Goal: Transaction & Acquisition: Purchase product/service

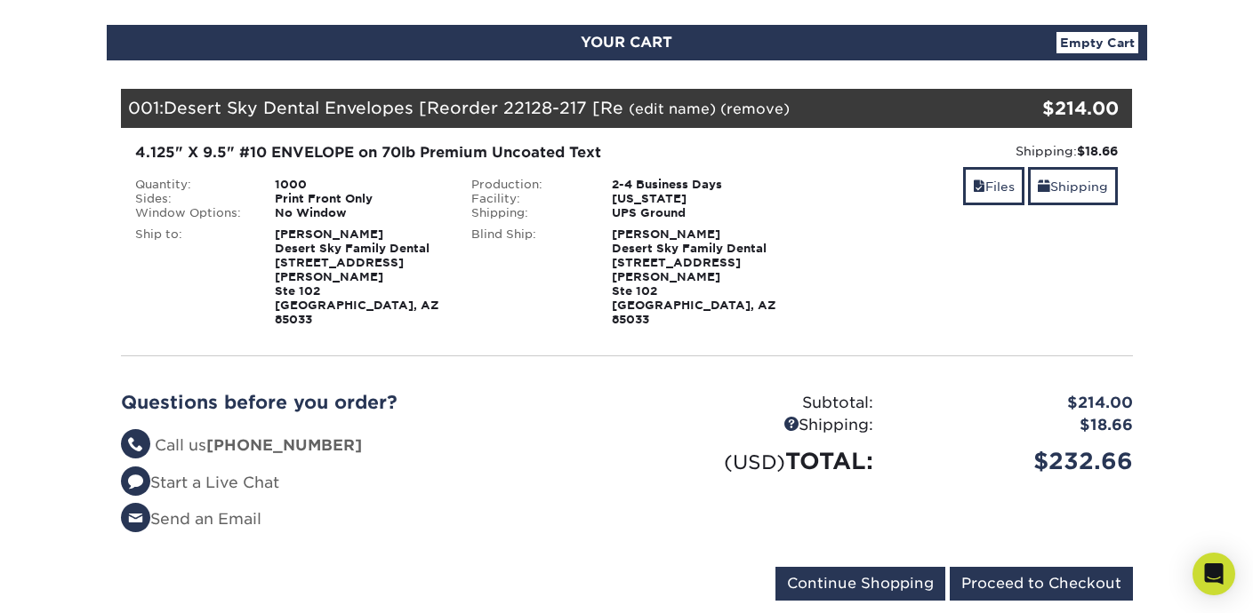
scroll to position [182, 0]
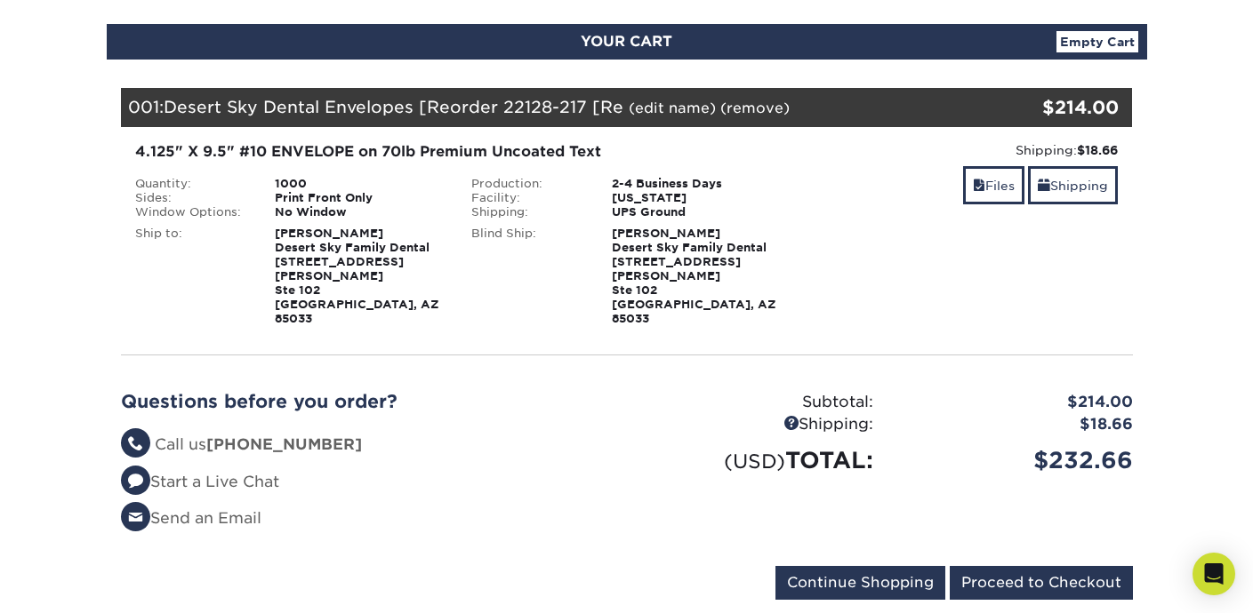
drag, startPoint x: 737, startPoint y: 295, endPoint x: 299, endPoint y: 176, distance: 454.2
click at [299, 177] on div "Quantity: 1000 Sides: Print Front Only Window Options: No Window Production:" at bounding box center [458, 251] width 673 height 149
click at [299, 177] on div "1000" at bounding box center [359, 184] width 196 height 14
click at [990, 196] on link "Files" at bounding box center [993, 185] width 61 height 38
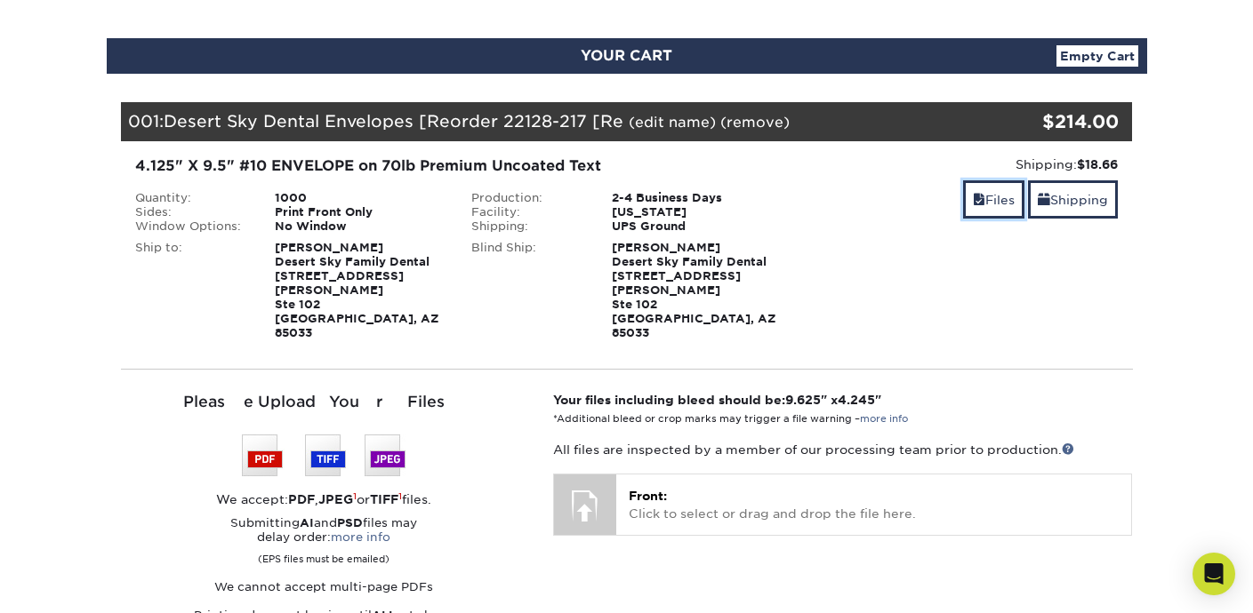
scroll to position [154, 0]
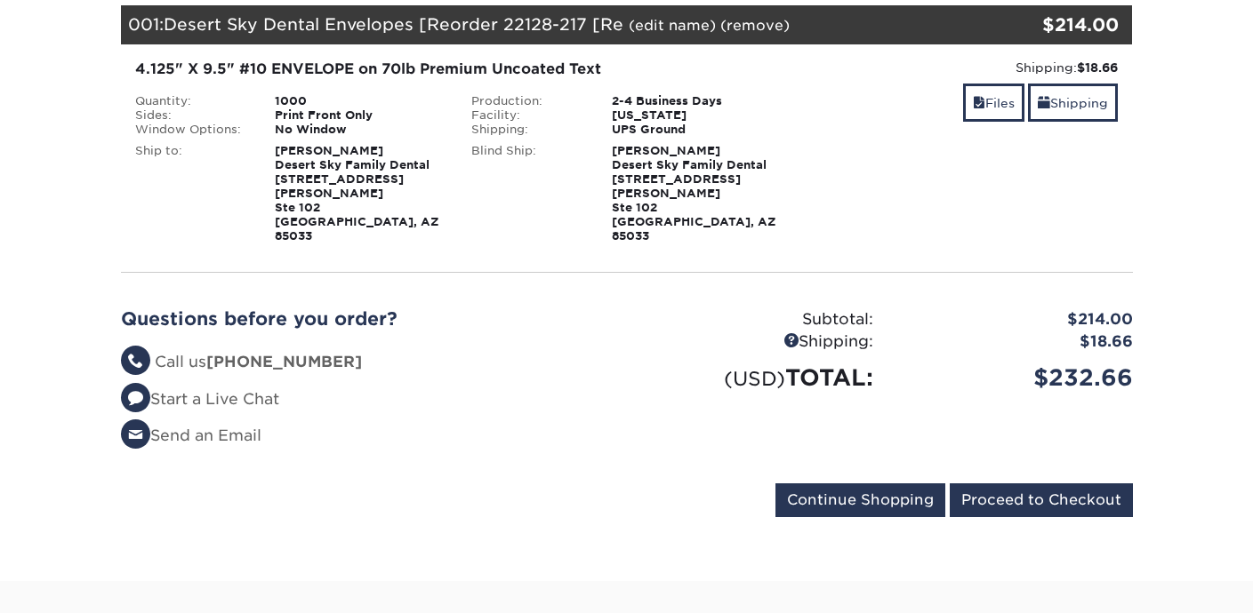
scroll to position [254, 0]
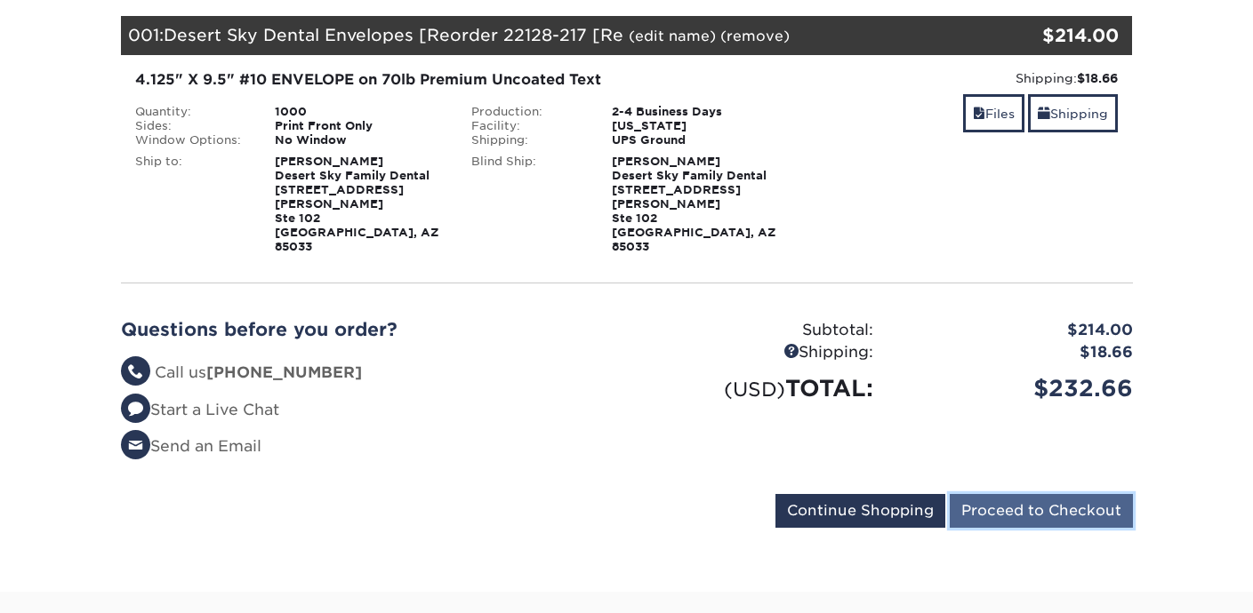
click at [1000, 494] on input "Proceed to Checkout" at bounding box center [1041, 511] width 183 height 34
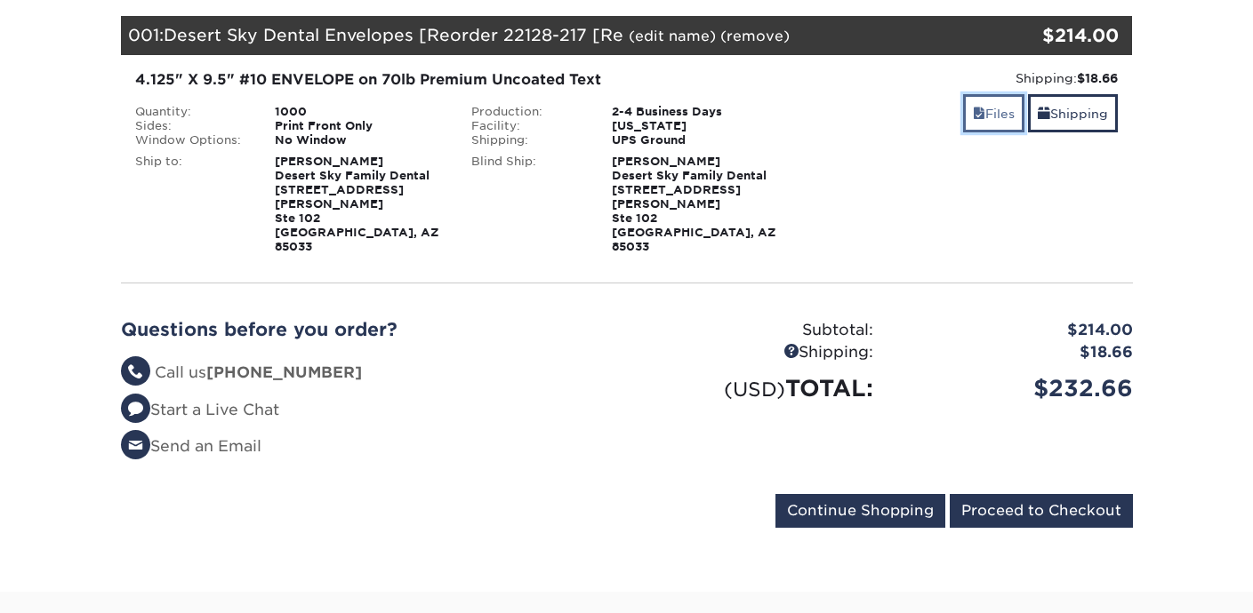
click at [963, 122] on link "Files" at bounding box center [993, 113] width 61 height 38
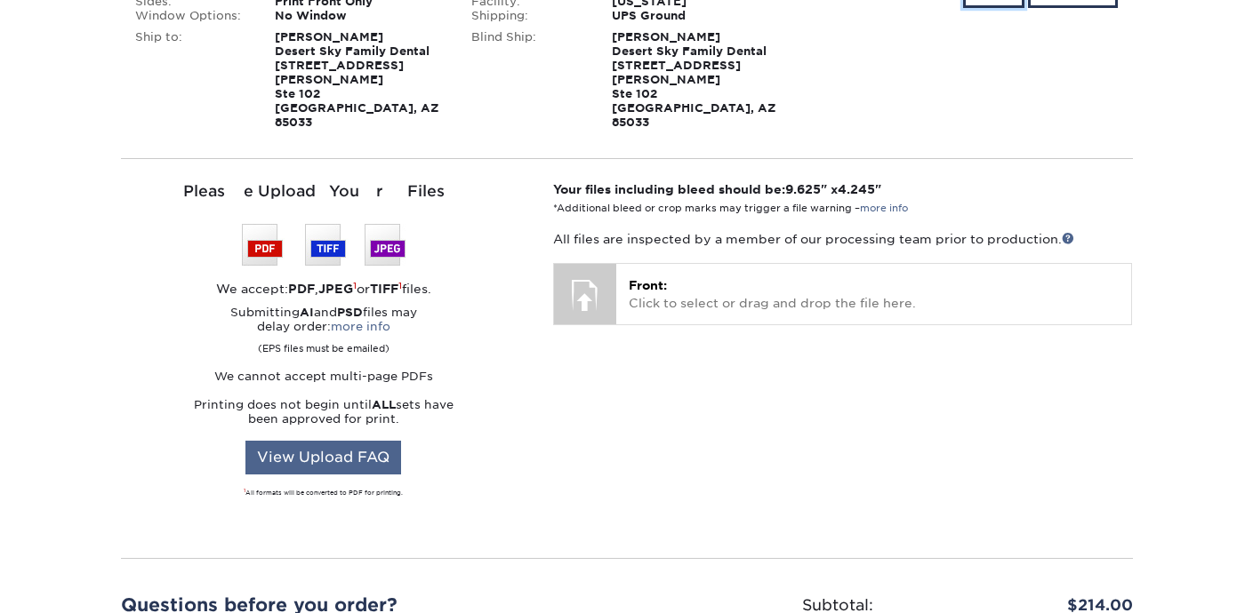
scroll to position [377, 0]
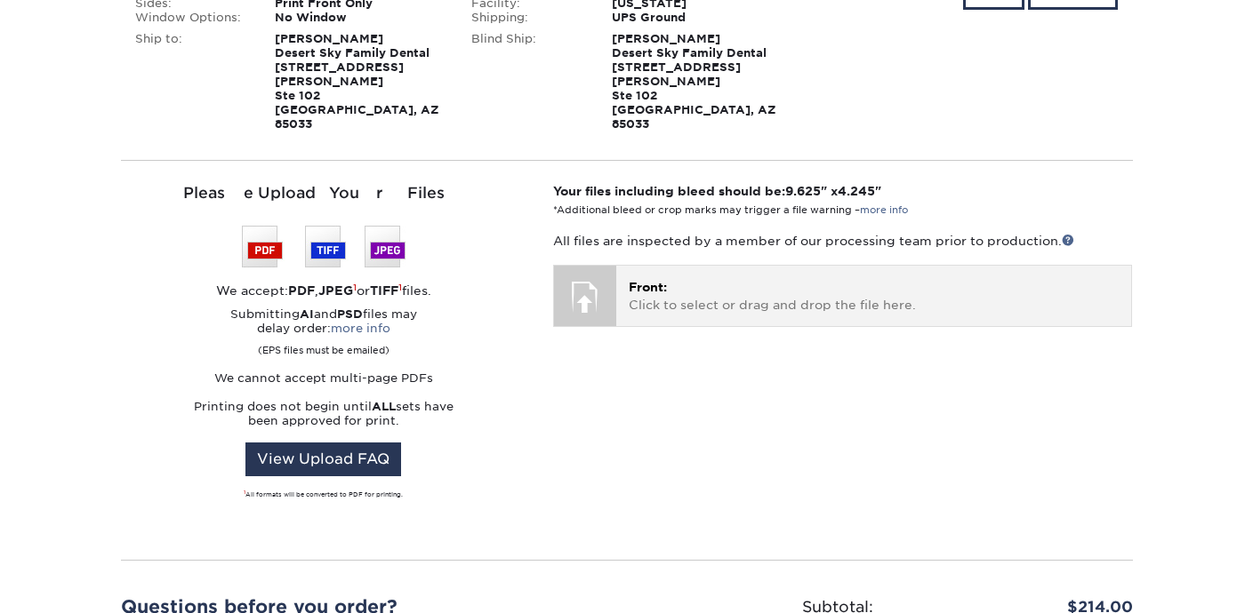
click at [595, 280] on div at bounding box center [585, 297] width 62 height 62
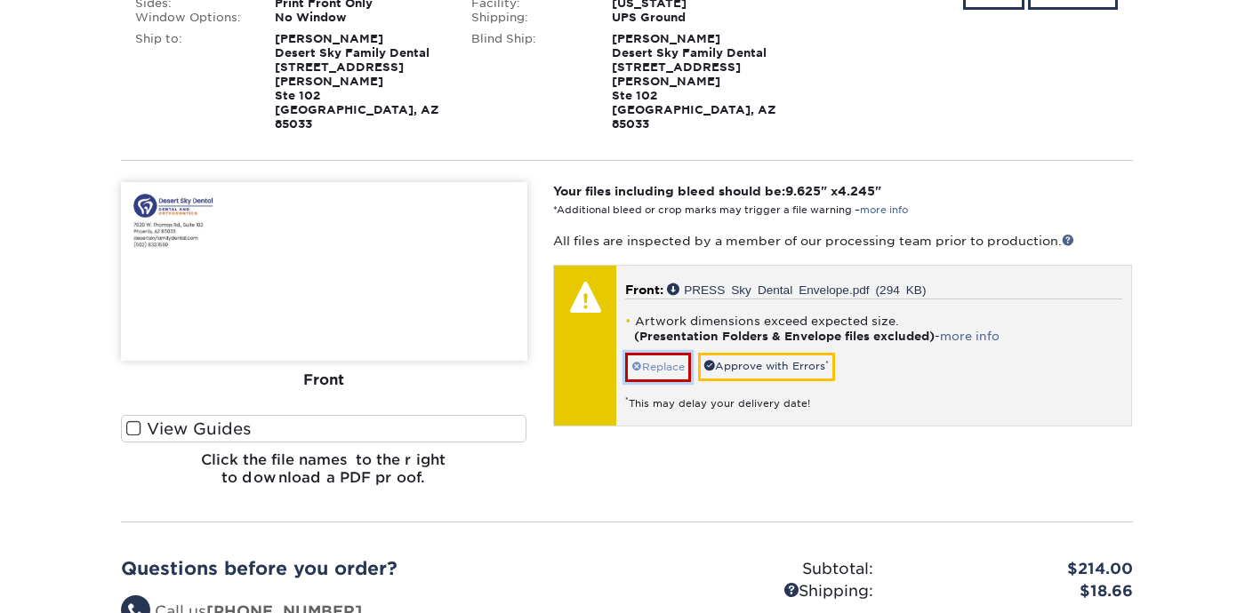
click at [661, 353] on link "Replace" at bounding box center [658, 367] width 66 height 28
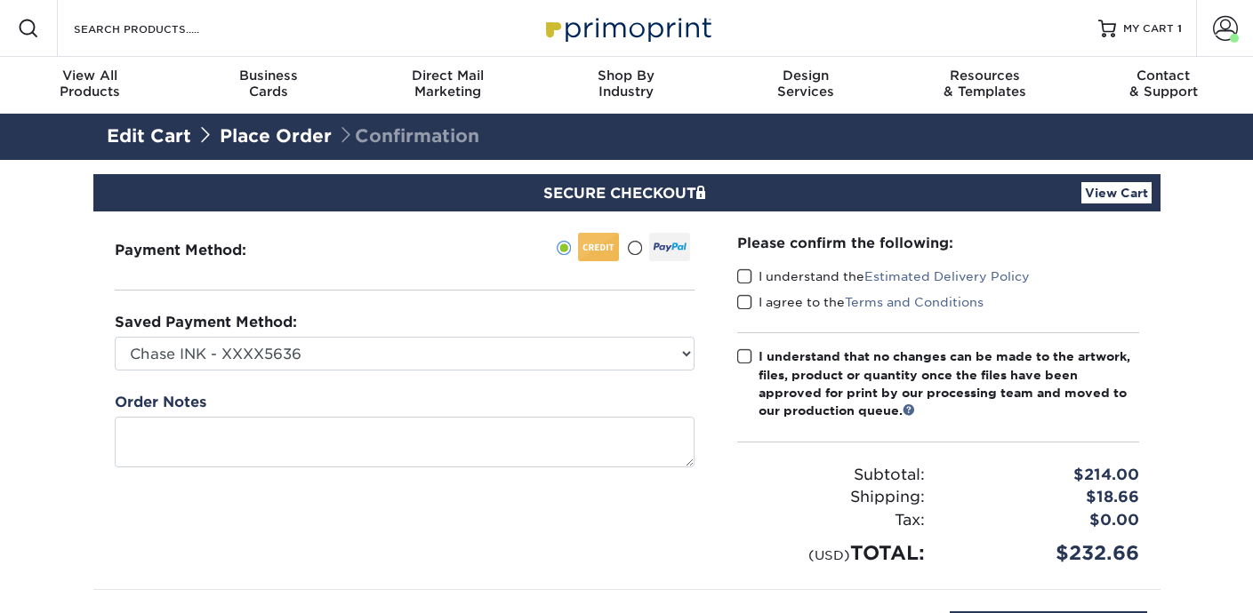
click at [739, 277] on span at bounding box center [744, 277] width 15 height 17
click at [0, 0] on input "I understand the Estimated Delivery Policy" at bounding box center [0, 0] width 0 height 0
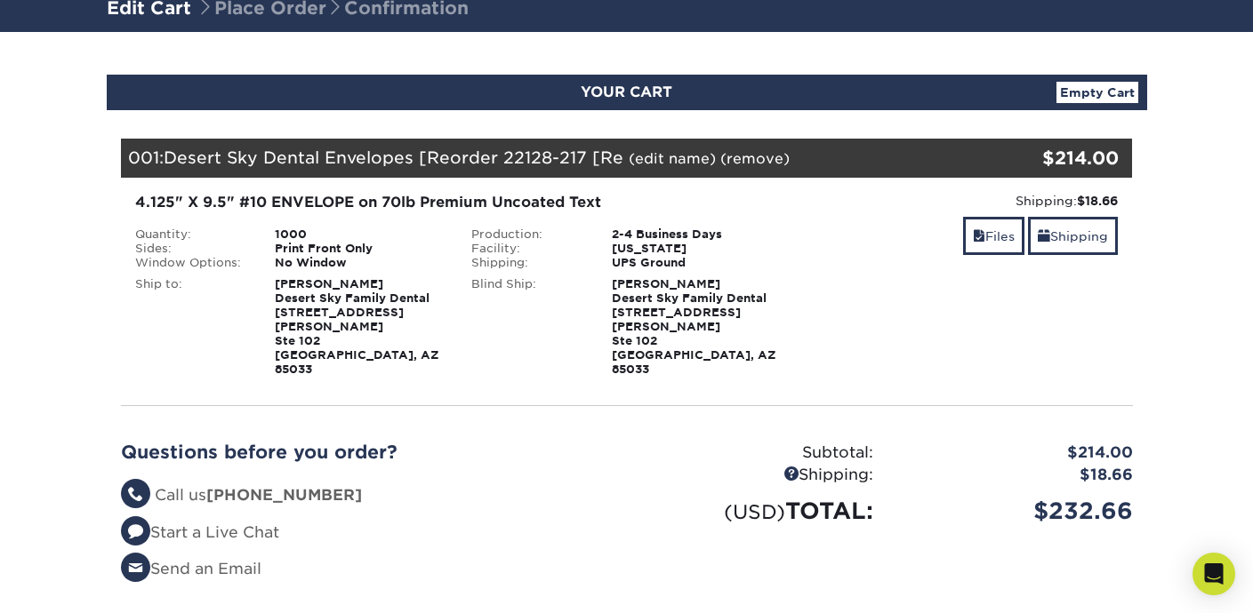
scroll to position [131, 0]
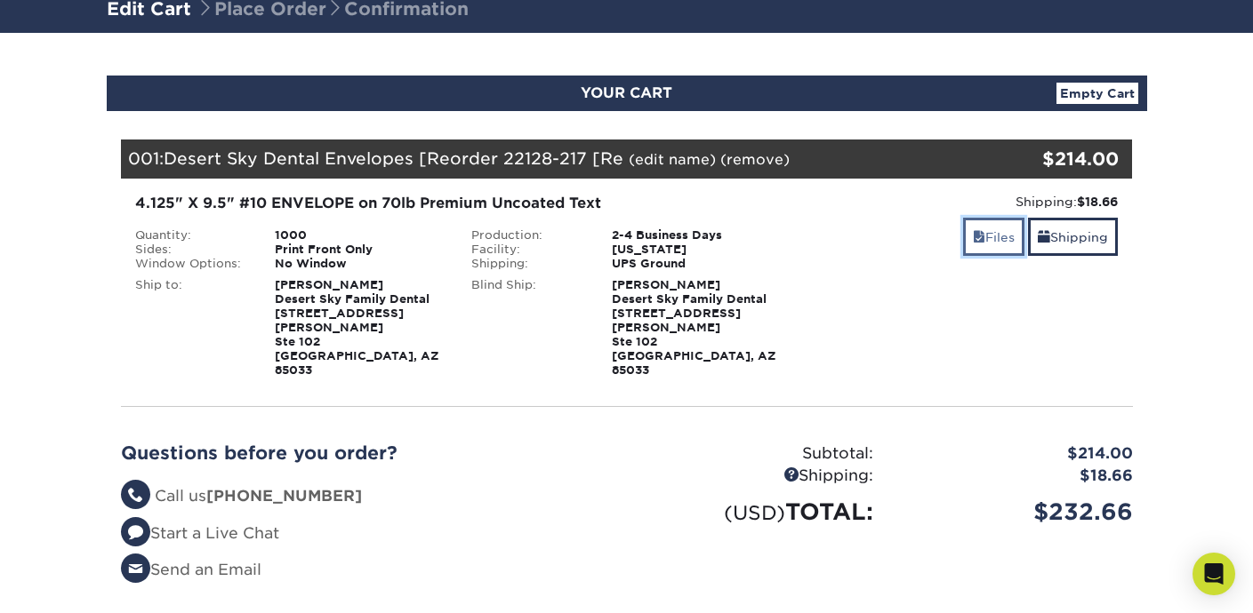
click at [990, 231] on link "Files" at bounding box center [993, 237] width 61 height 38
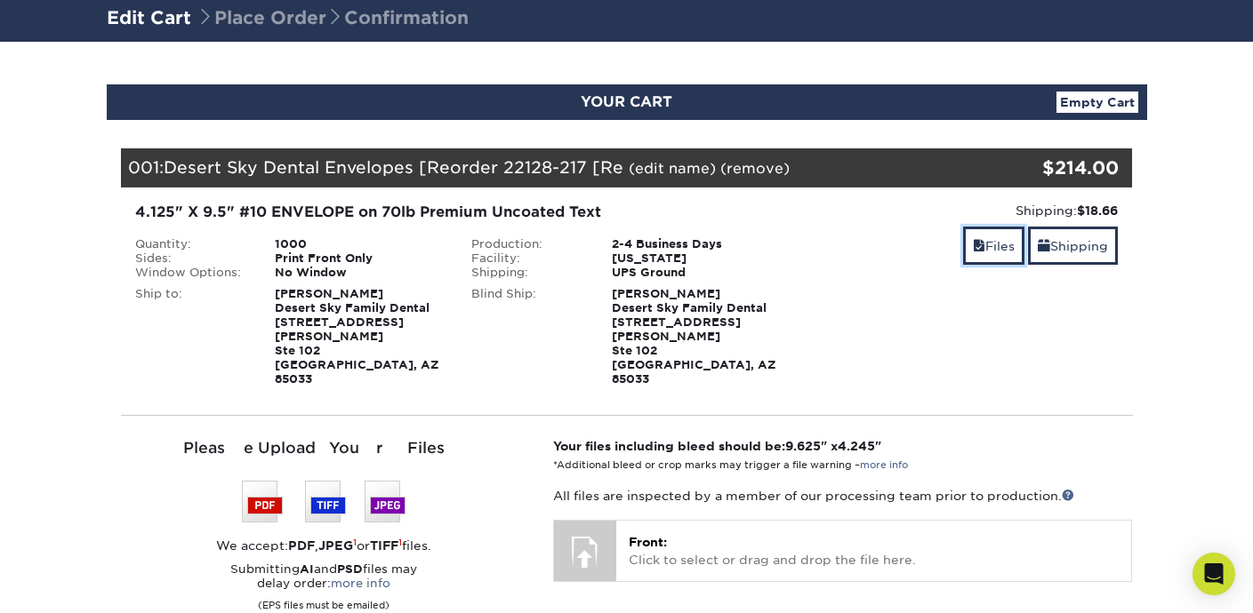
scroll to position [128, 0]
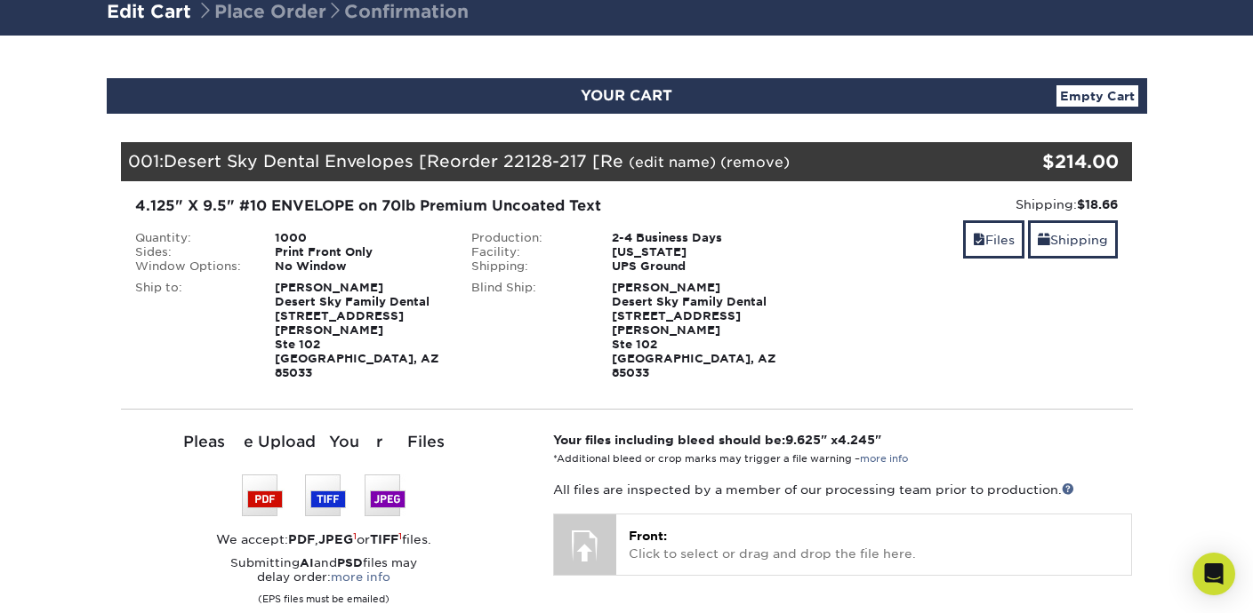
click at [486, 409] on div "The file uploader is not compatible with mobile devices. Please increase your b…" at bounding box center [627, 602] width 1012 height 386
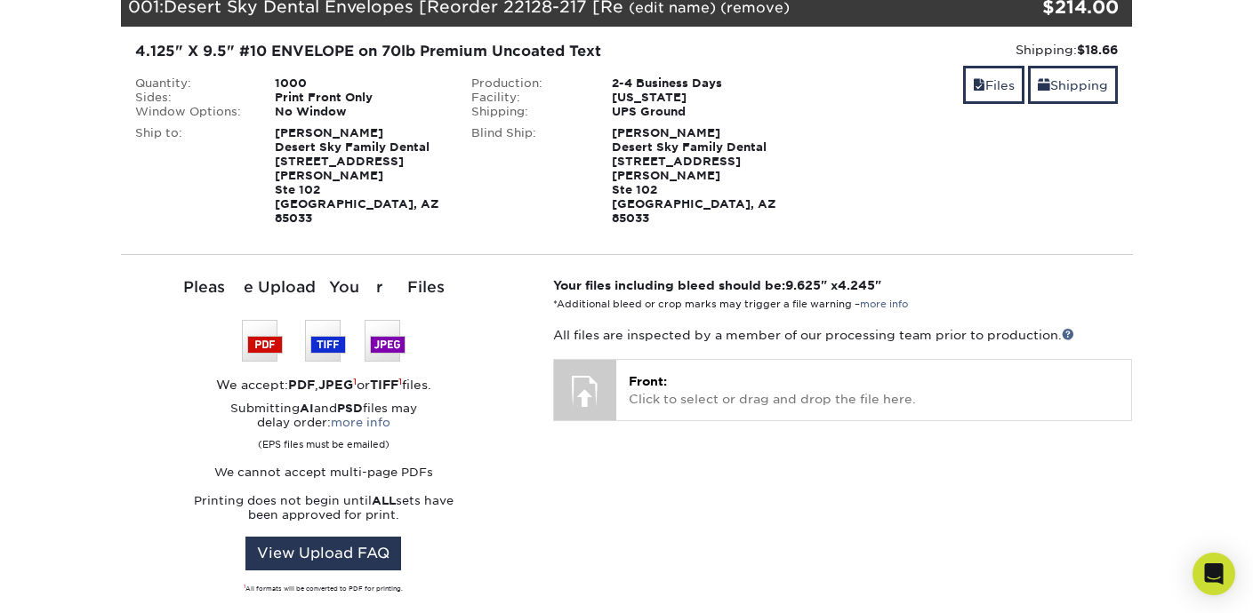
scroll to position [272, 0]
